Goal: Information Seeking & Learning: Learn about a topic

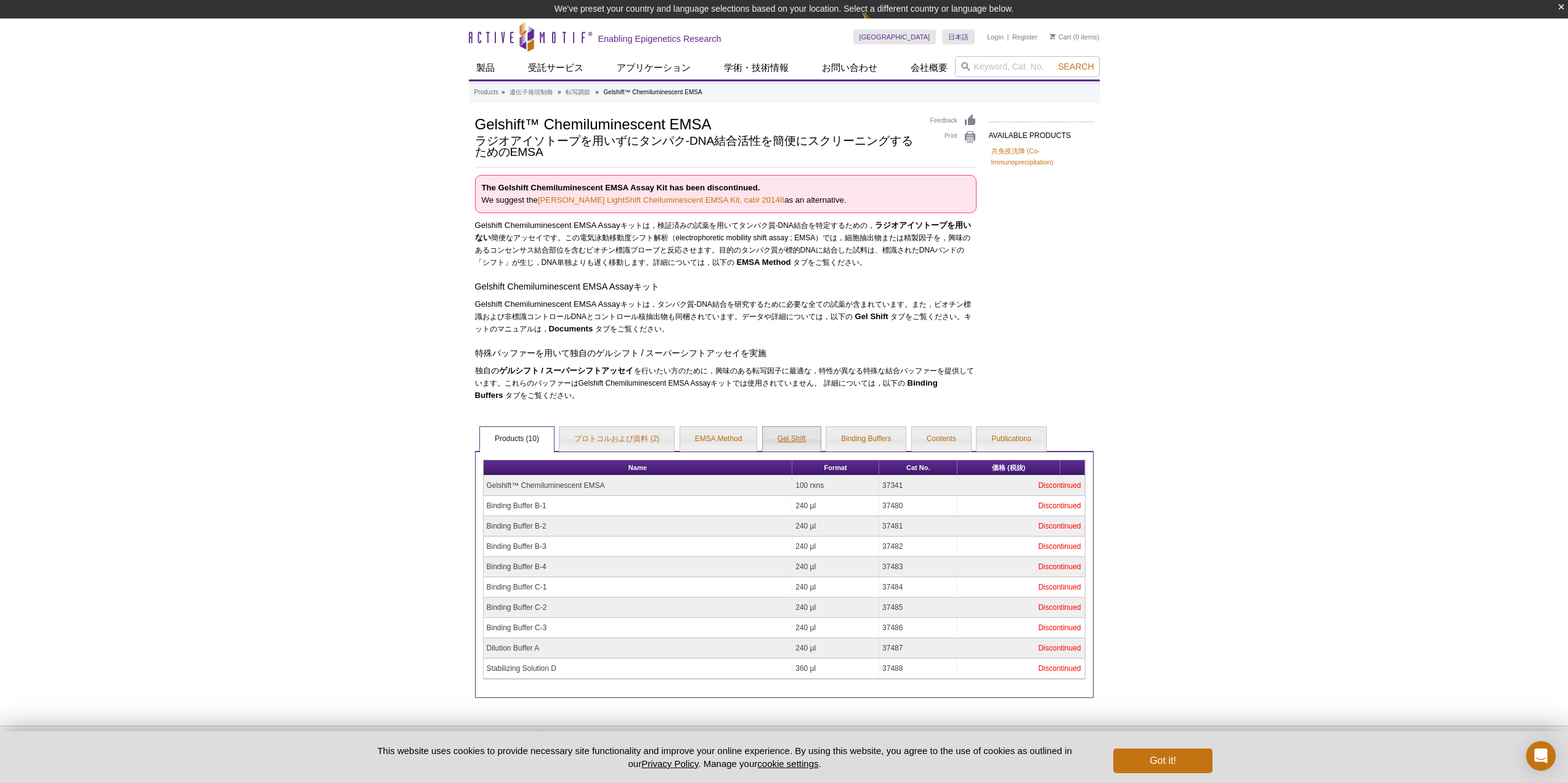
click at [799, 444] on link "Gel Shift" at bounding box center [791, 439] width 58 height 24
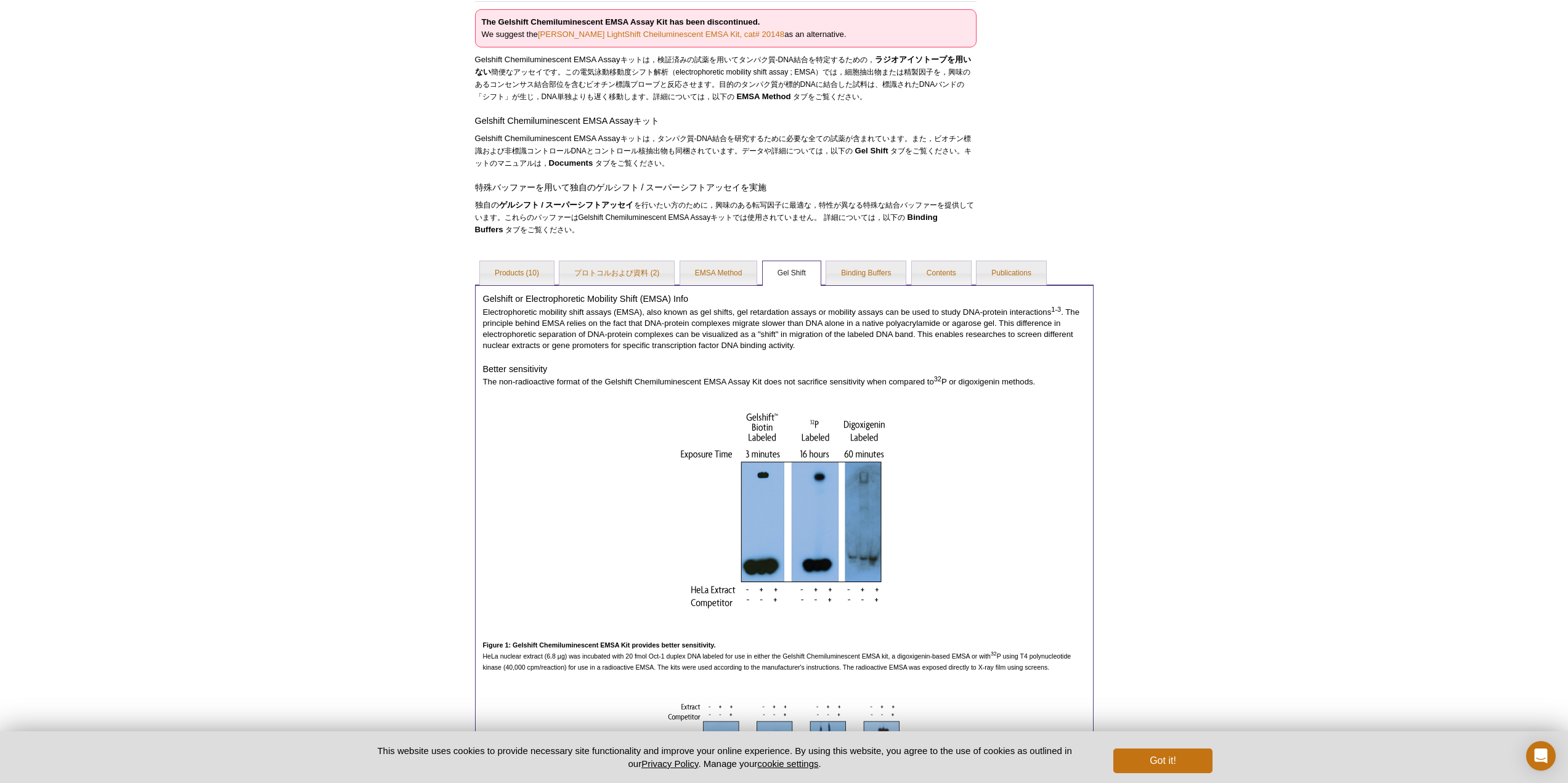
scroll to position [147, 0]
click at [512, 281] on link "Products (10)" at bounding box center [517, 273] width 74 height 24
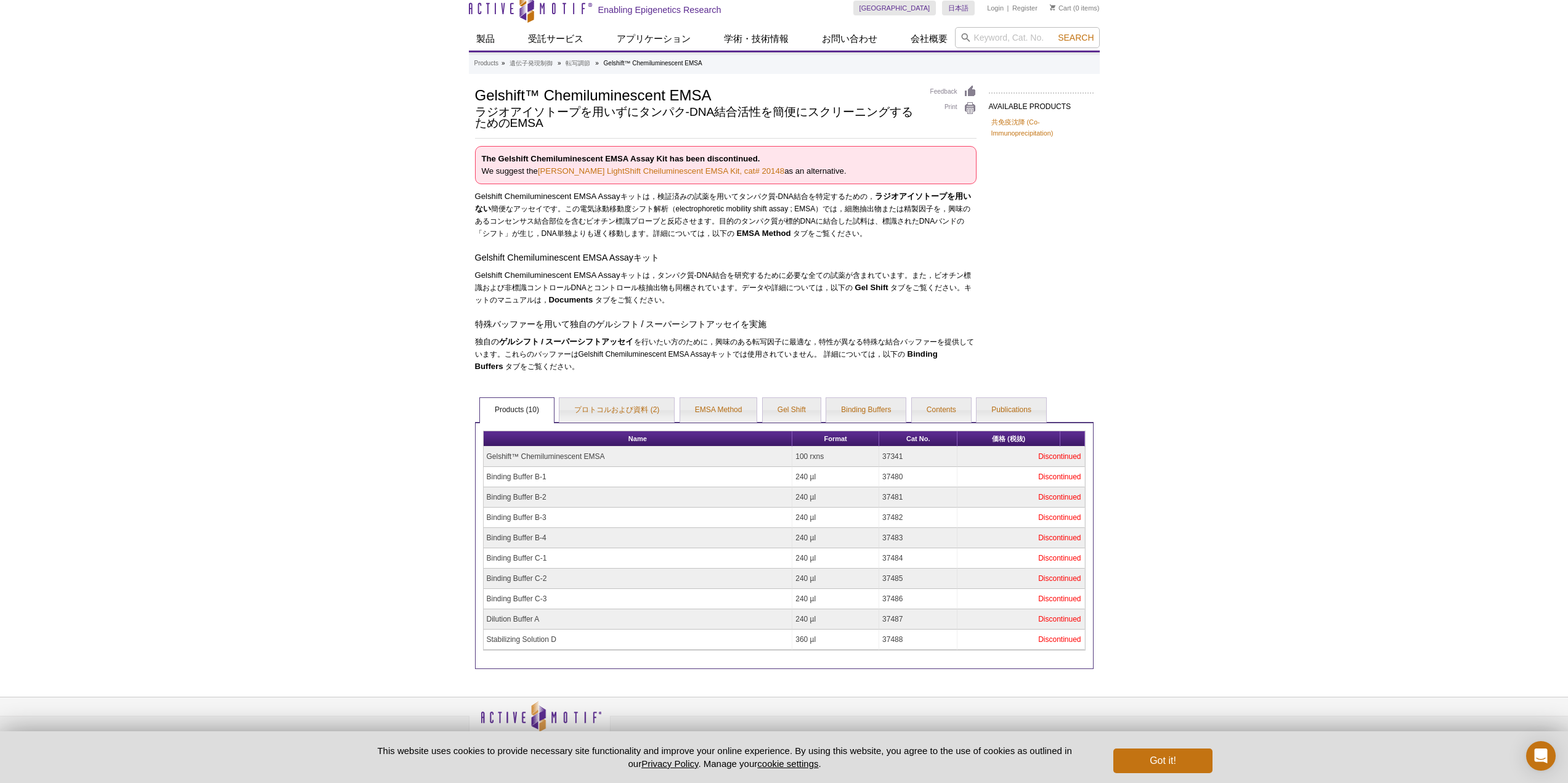
scroll to position [0, 0]
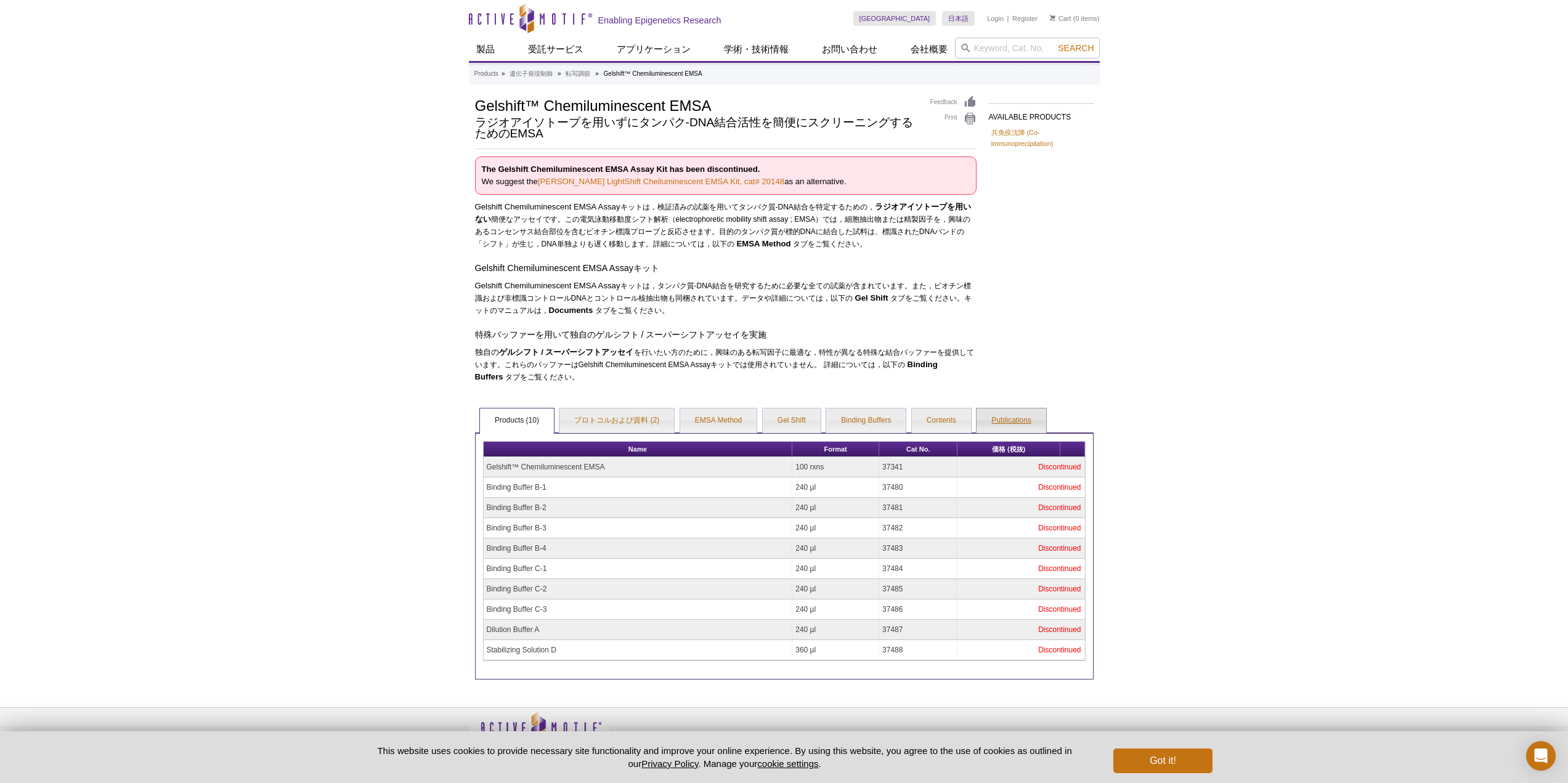
click at [994, 419] on link "Publications" at bounding box center [1011, 420] width 70 height 24
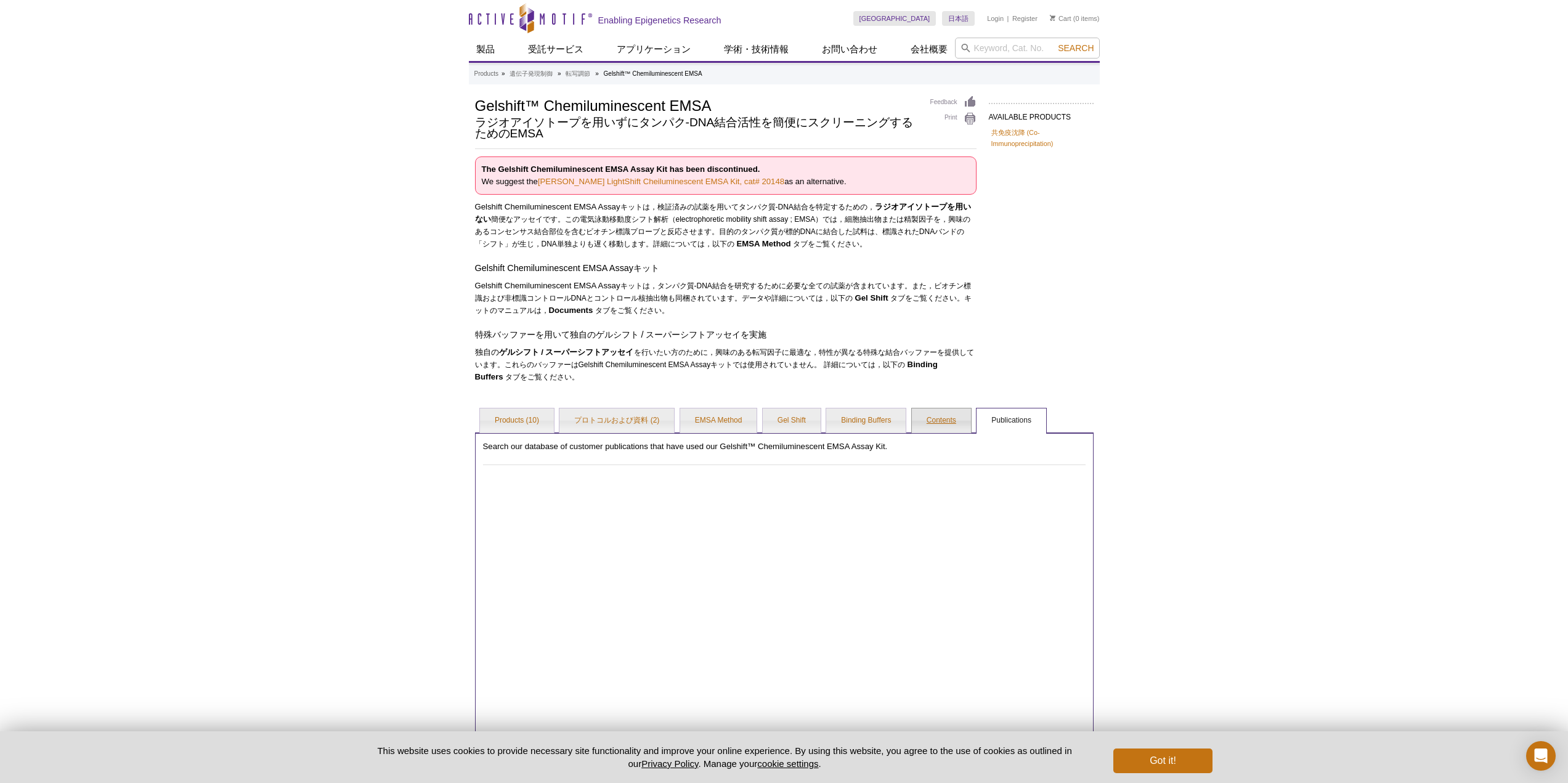
click at [946, 419] on link "Contents" at bounding box center [941, 420] width 59 height 24
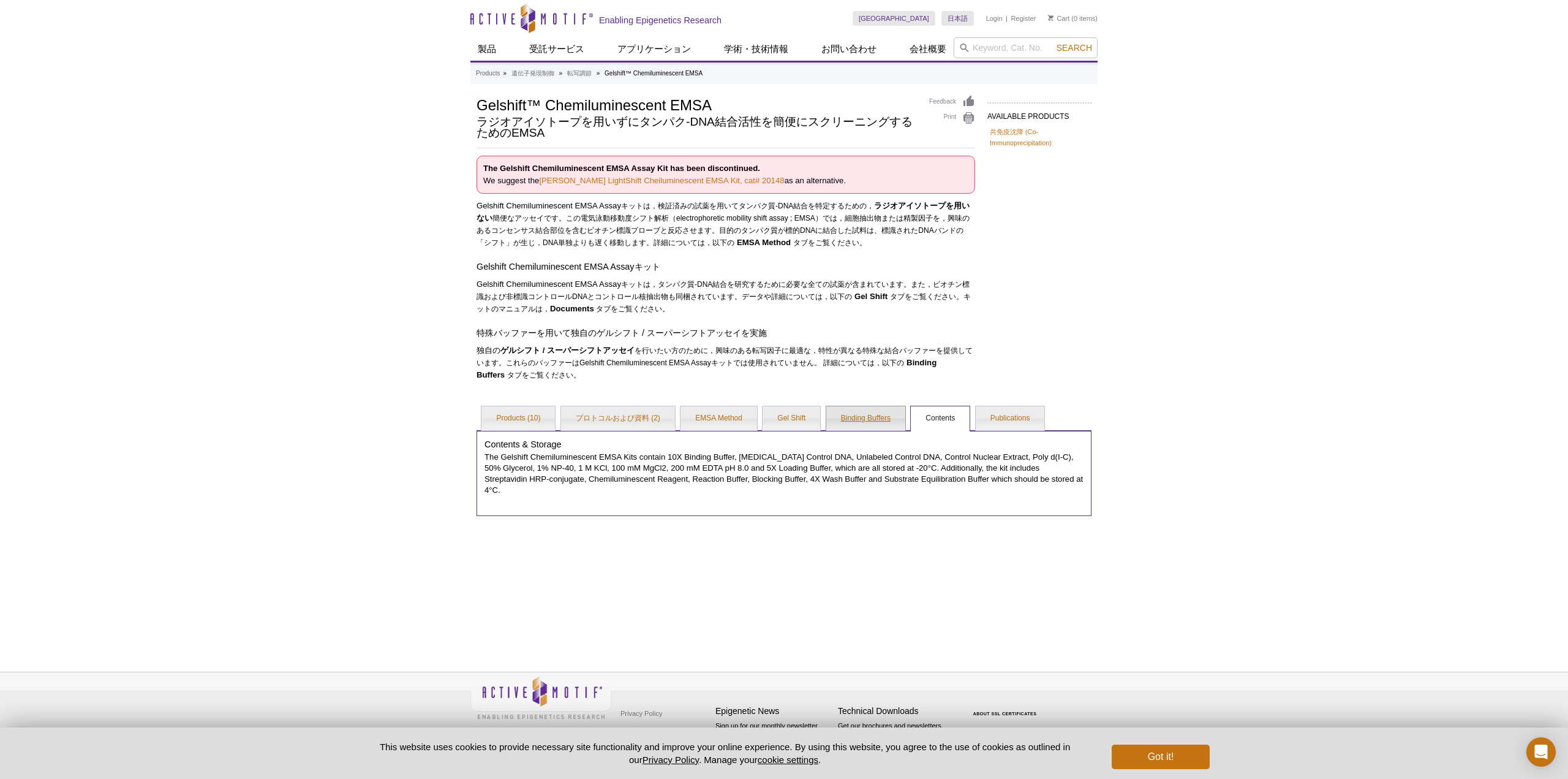
click at [901, 419] on link "Binding Buffers" at bounding box center [866, 418] width 79 height 24
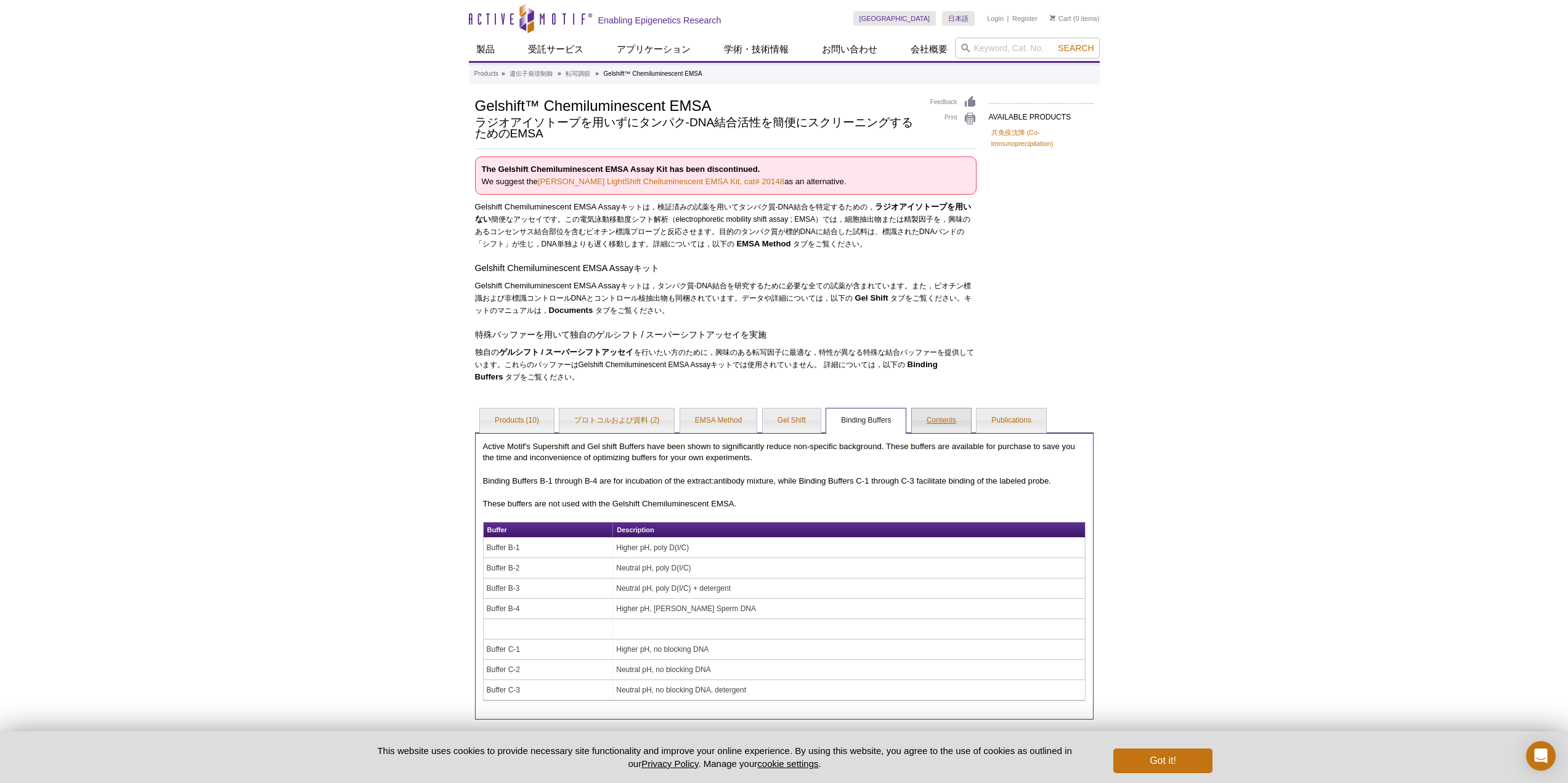
click at [945, 421] on link "Contents" at bounding box center [941, 420] width 59 height 24
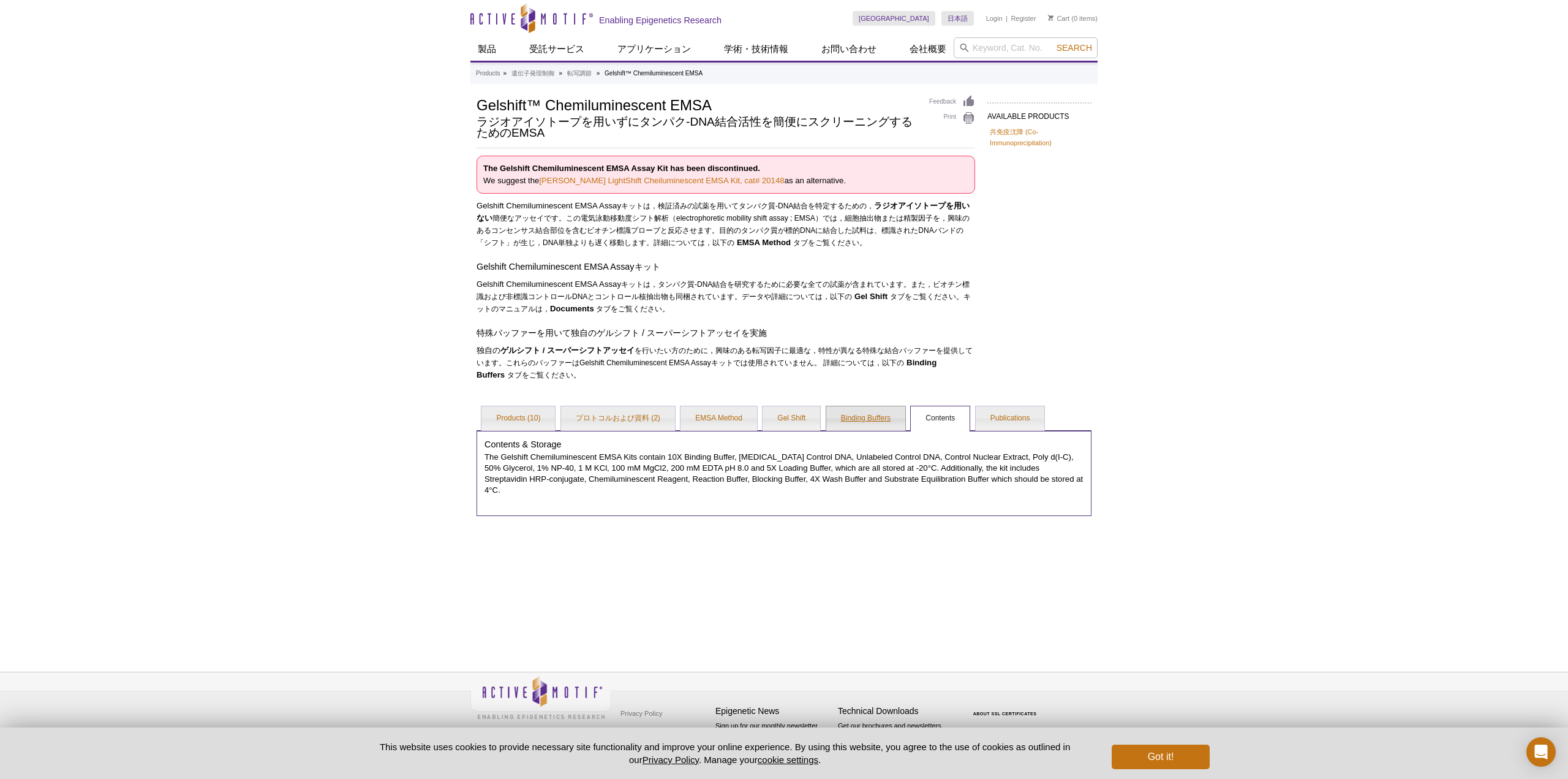
click at [871, 420] on link "Binding Buffers" at bounding box center [866, 418] width 79 height 24
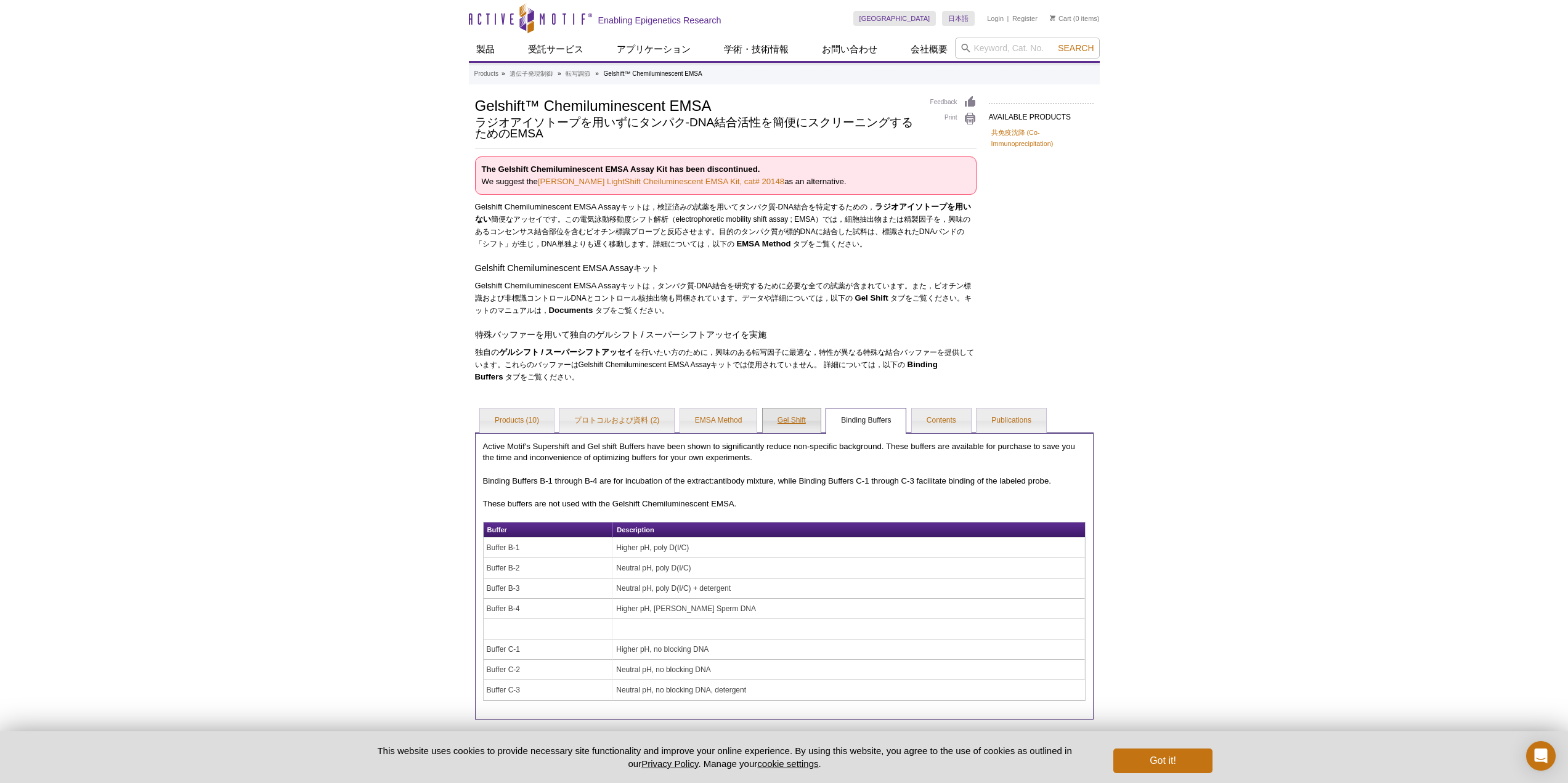
click at [777, 420] on link "Gel Shift" at bounding box center [791, 420] width 58 height 24
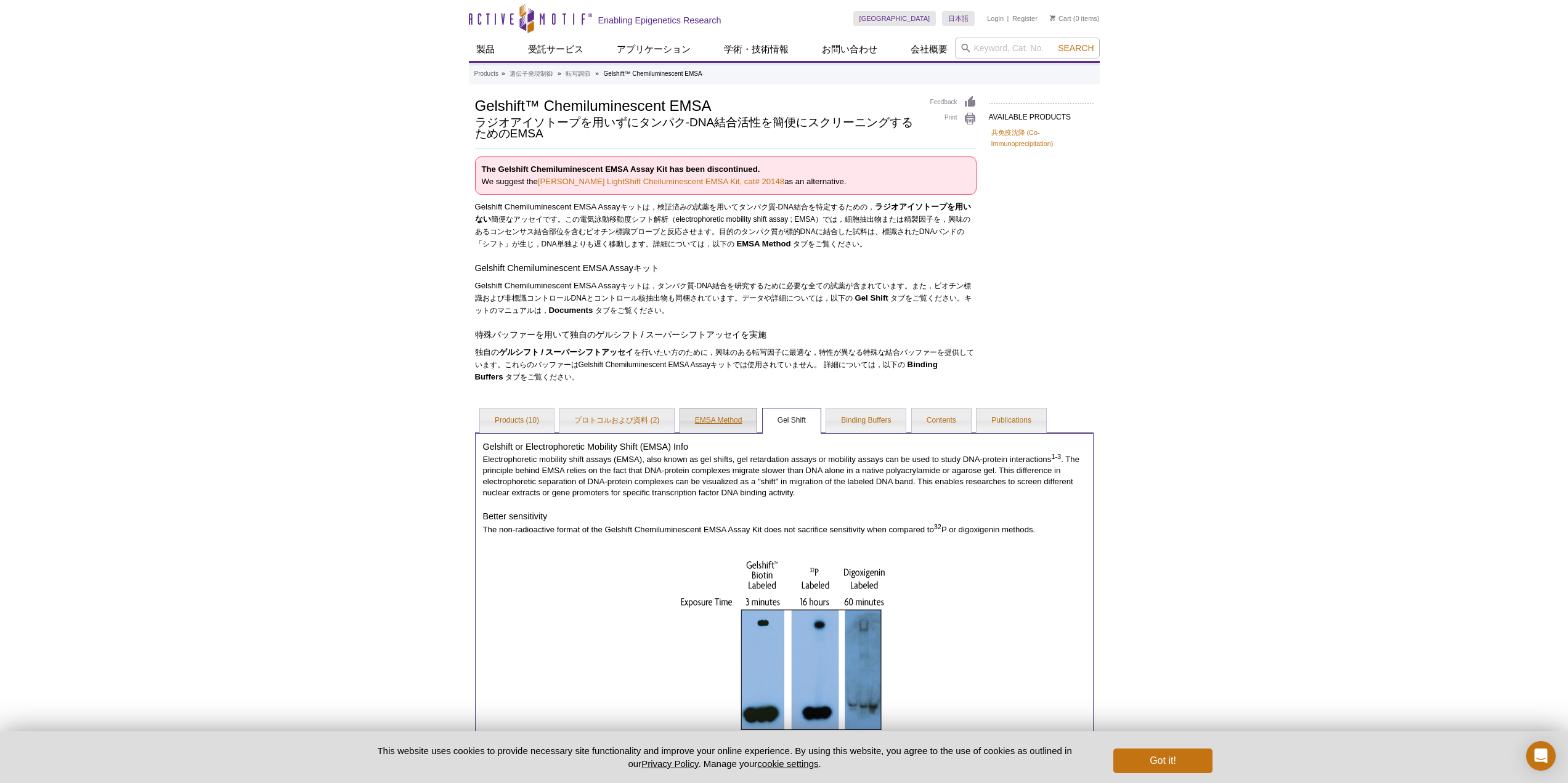
click at [724, 427] on link "EMSA Method" at bounding box center [718, 420] width 77 height 24
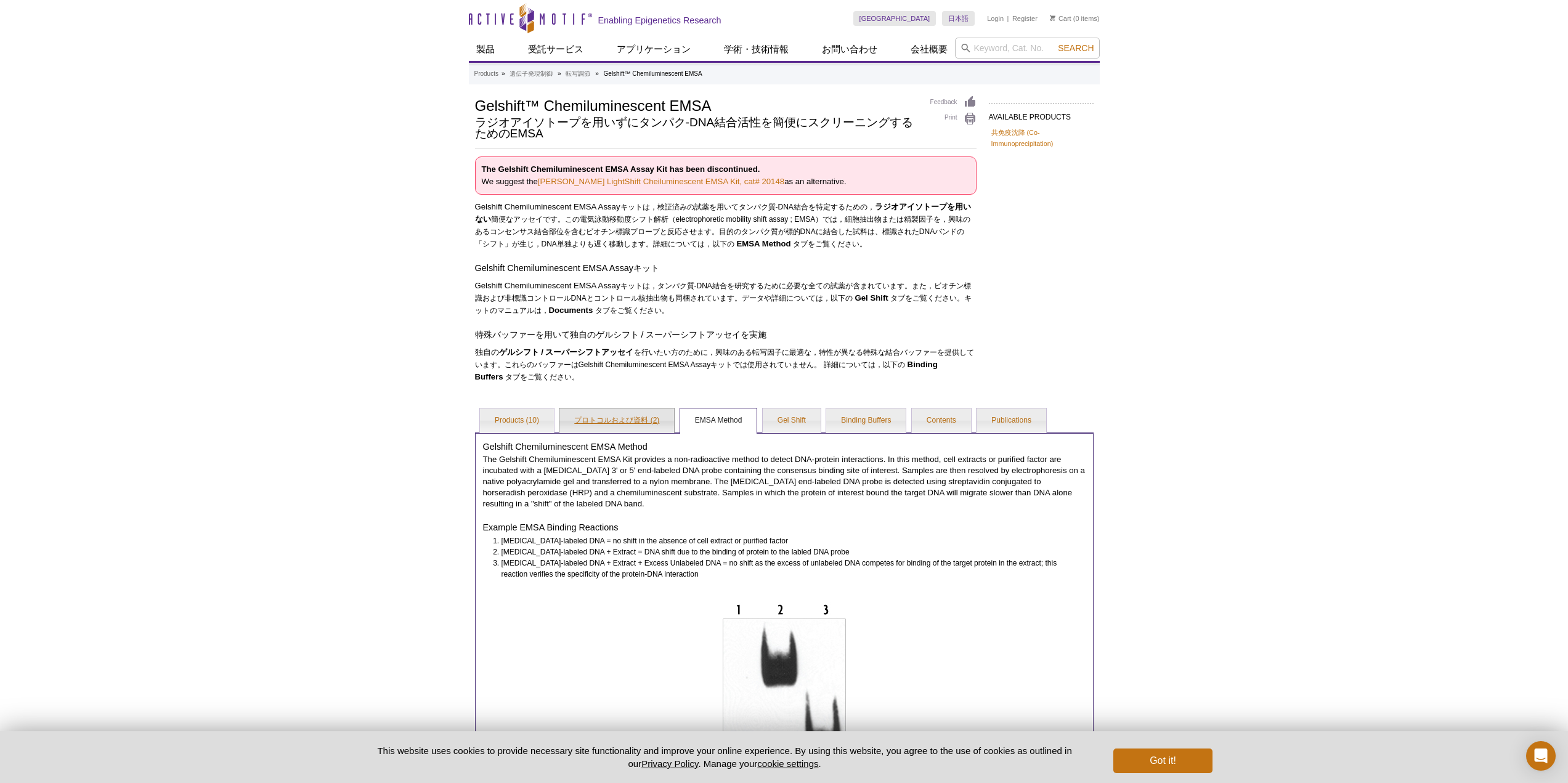
click at [607, 420] on link "プロトコルおよび資料 (2)" at bounding box center [617, 420] width 115 height 24
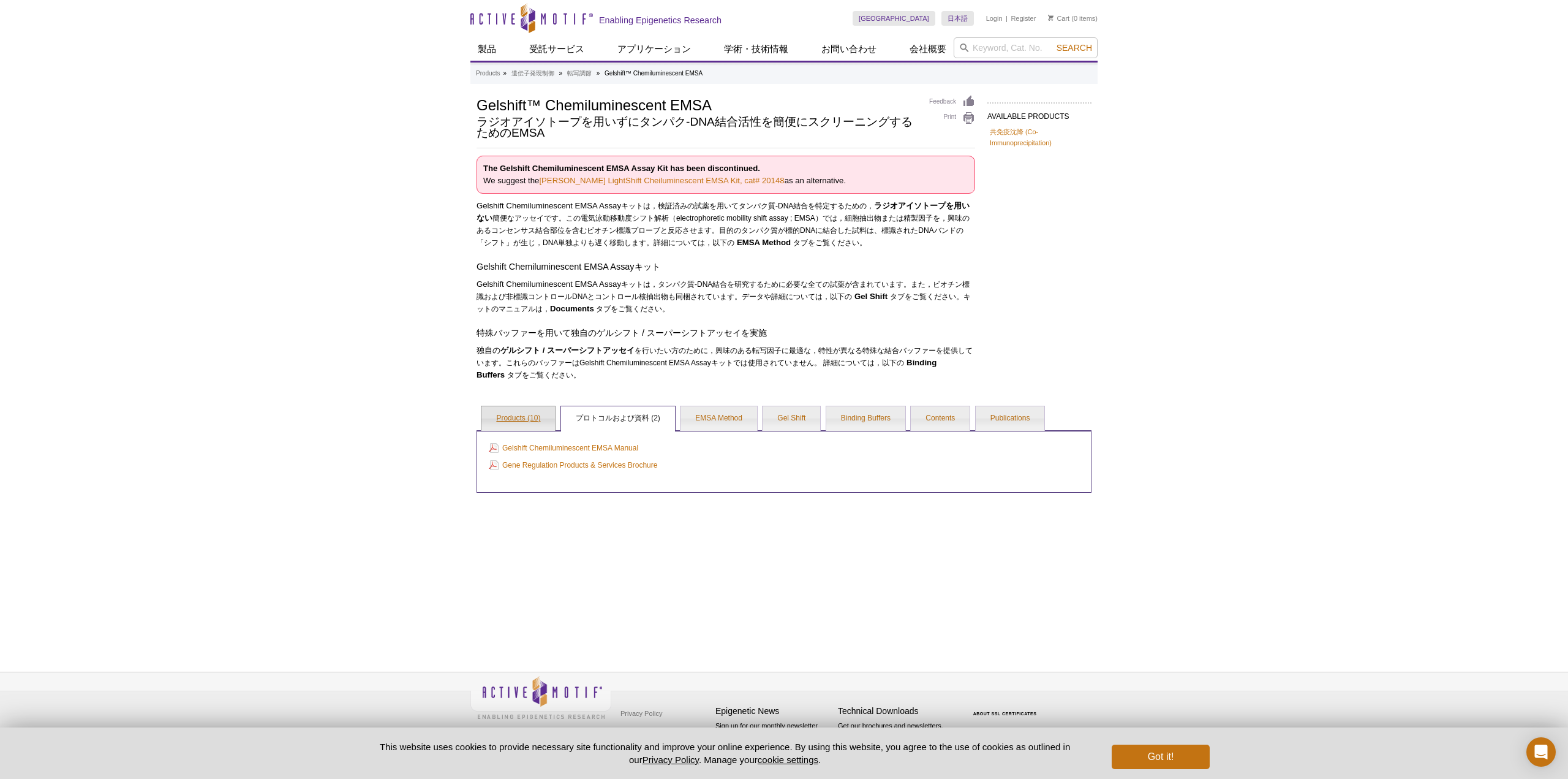
click at [507, 415] on link "Products (10)" at bounding box center [518, 418] width 74 height 24
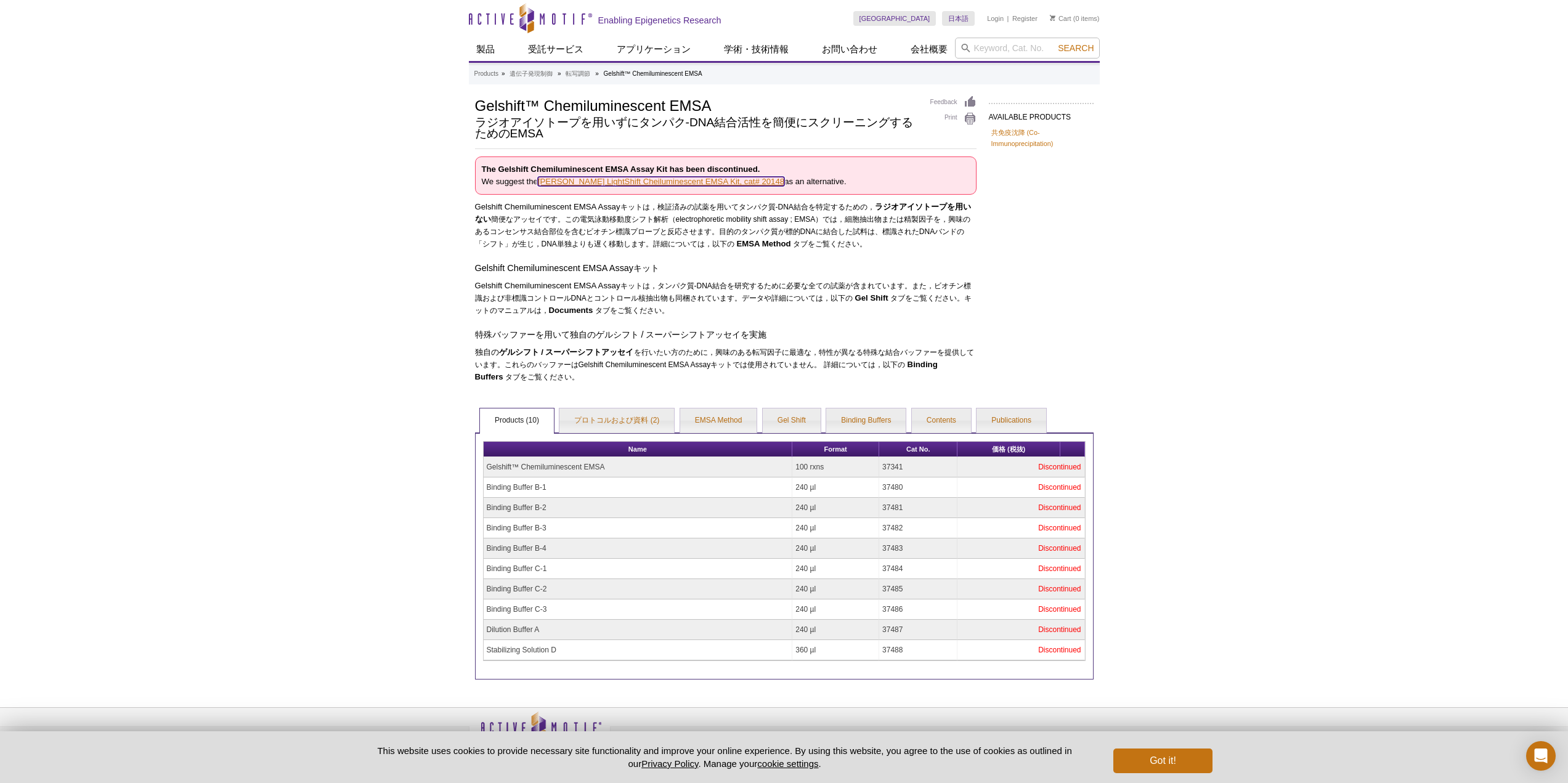
click at [664, 182] on link "[PERSON_NAME] LightShift Cheiluminescent EMSA Kit, cat# 20148" at bounding box center [661, 181] width 246 height 9
